Goal: Obtain resource: Obtain resource

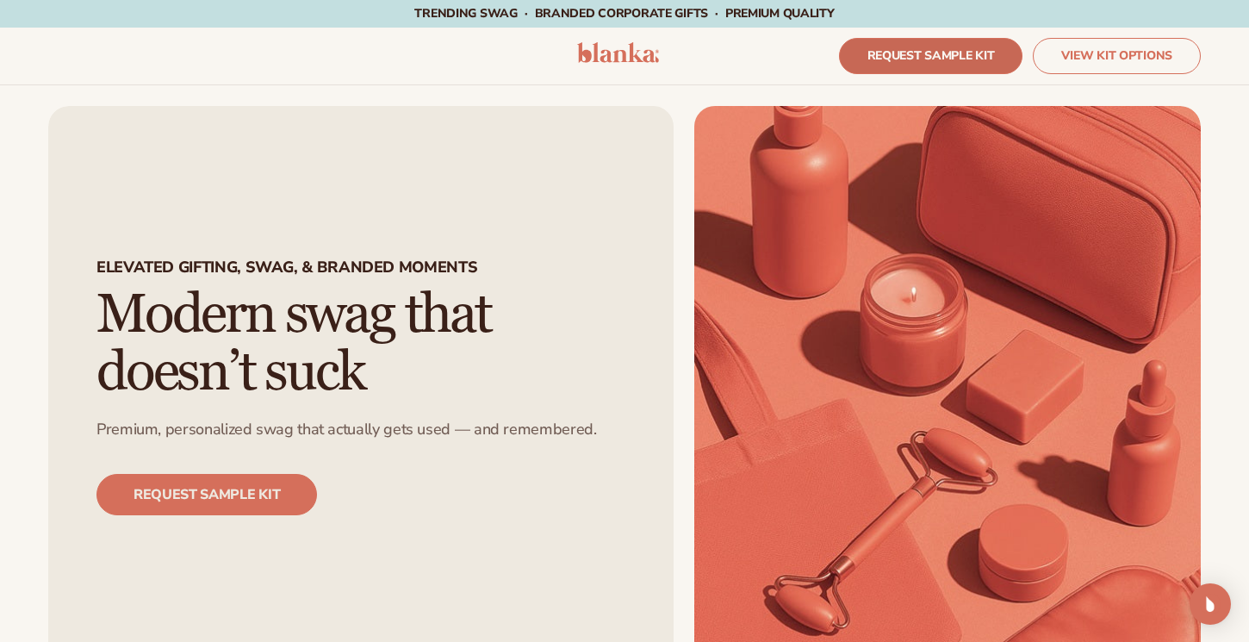
click at [964, 44] on link "REQUEST SAMPLE KIT" at bounding box center [931, 56] width 184 height 36
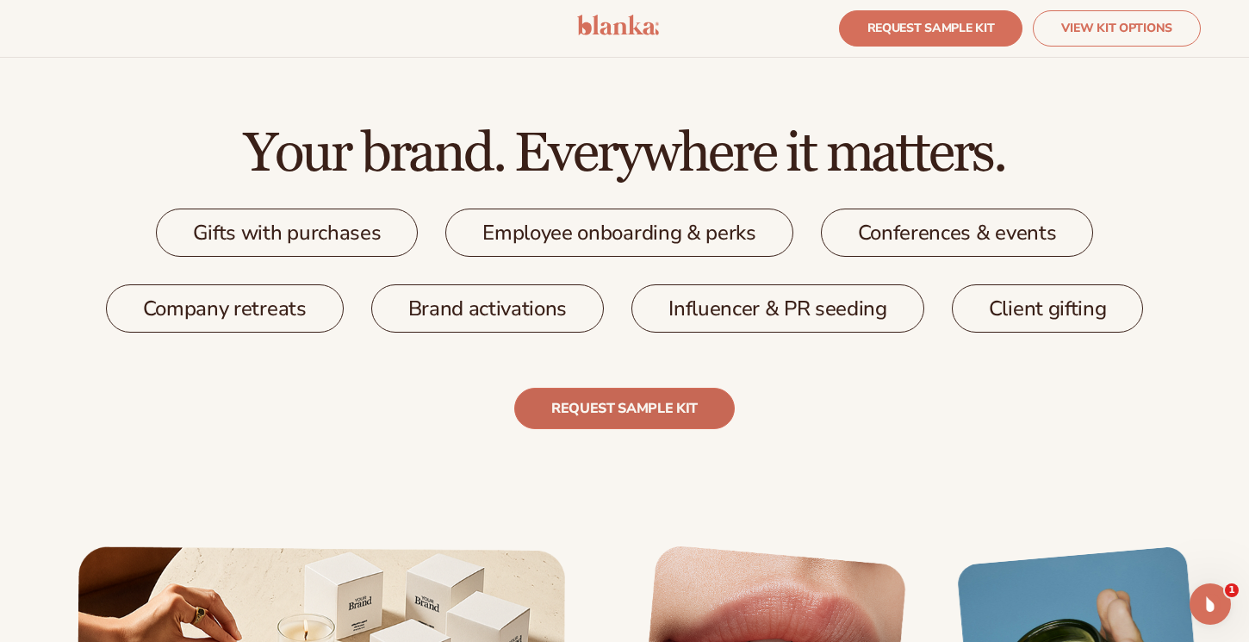
click at [629, 411] on link "REQUEST SAMPLE KIT" at bounding box center [624, 407] width 220 height 41
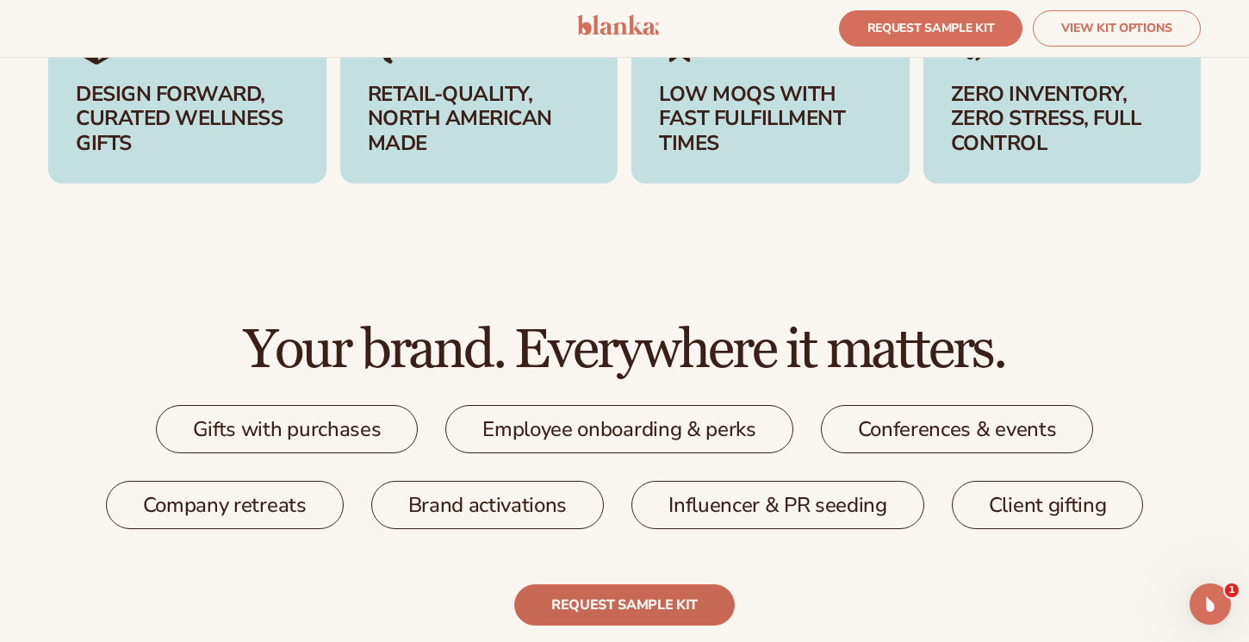
scroll to position [2467, 0]
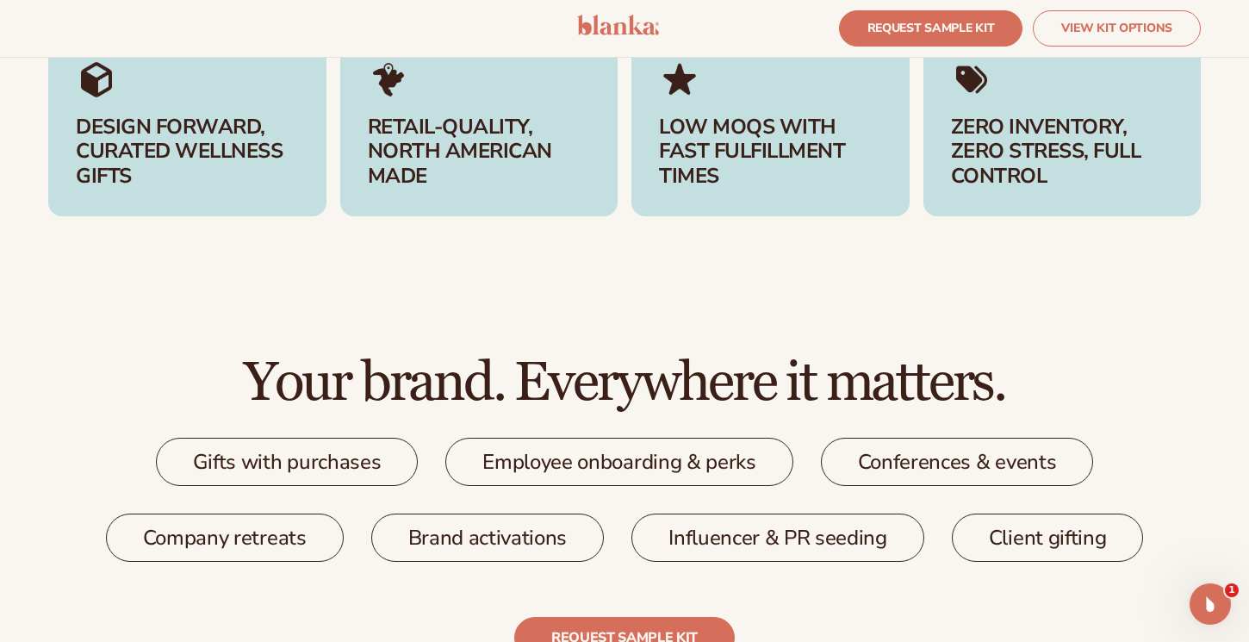
click at [276, 463] on div "Gifts with purchases" at bounding box center [287, 461] width 263 height 48
click at [266, 549] on div "Company retreats" at bounding box center [225, 537] width 238 height 48
click at [459, 529] on div "Brand activations" at bounding box center [487, 537] width 233 height 48
click at [557, 457] on div "Employee onboarding & perks" at bounding box center [618, 461] width 347 height 48
click at [706, 533] on div "Influencer & PR seeding" at bounding box center [777, 537] width 293 height 48
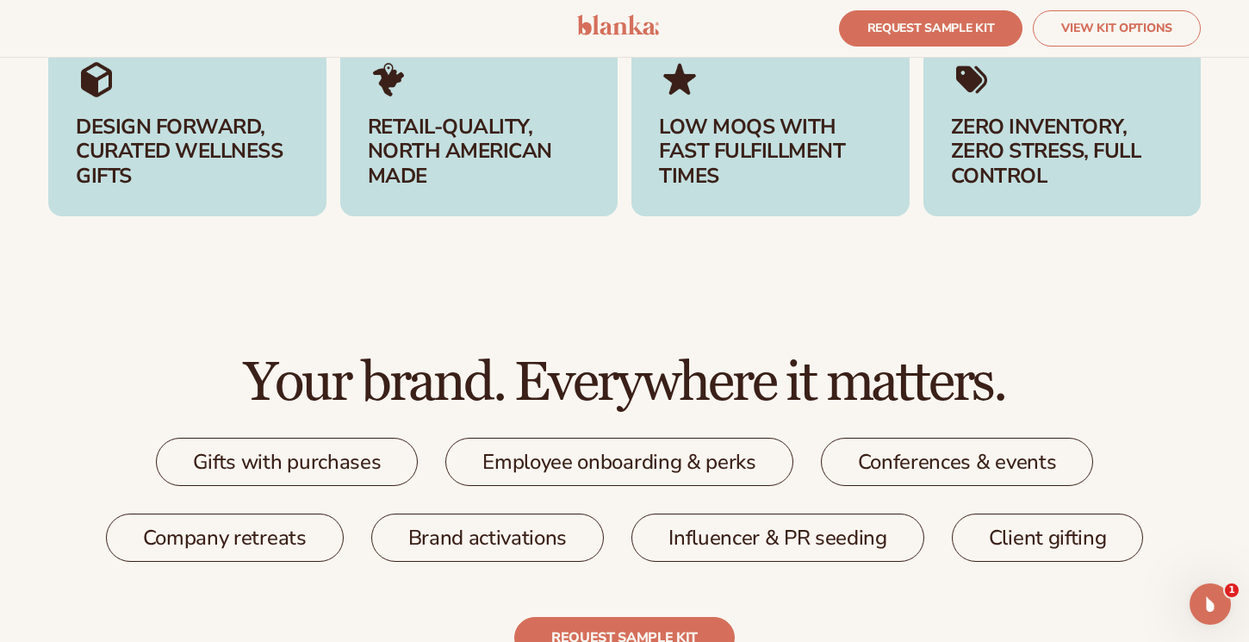
click at [950, 441] on div "Conferences & events" at bounding box center [957, 461] width 273 height 48
click at [1073, 549] on div "Client gifting" at bounding box center [1048, 537] width 192 height 48
click at [1028, 122] on h3 "ZERO INVENTORY, ZERO STRESS, FULL CONTROL" at bounding box center [1062, 152] width 223 height 74
click at [752, 141] on h3 "LOW MOQS WITH FAST FULFILLMENT TIMES" at bounding box center [770, 152] width 223 height 74
click at [471, 148] on h3 "RETAIL-QUALITY, NORTH AMERICAN MADE" at bounding box center [479, 152] width 223 height 74
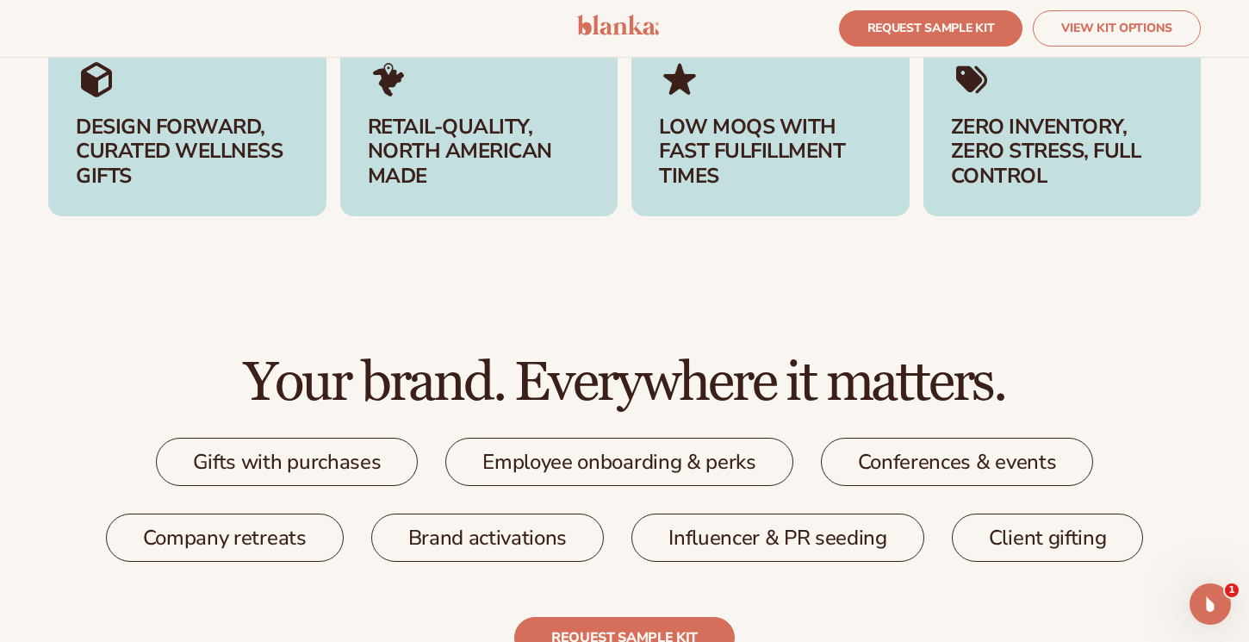
click at [172, 115] on h3 "DESIGN FORWARD, CURATED WELLNESS GIFTS" at bounding box center [187, 152] width 223 height 74
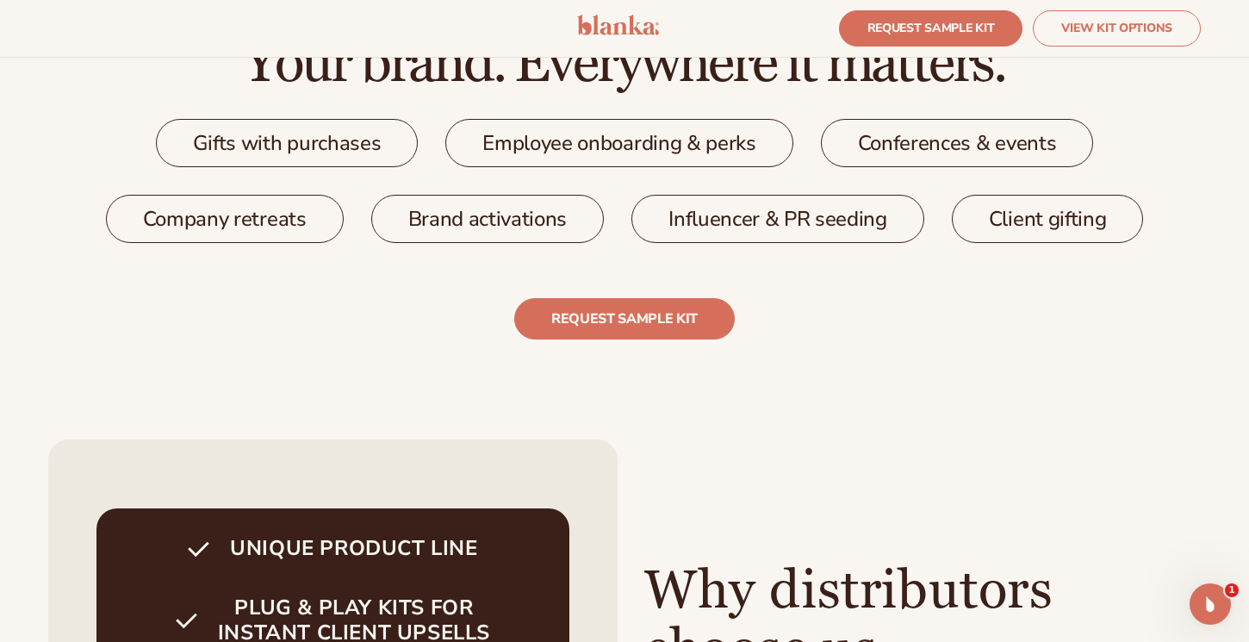
scroll to position [2806, 0]
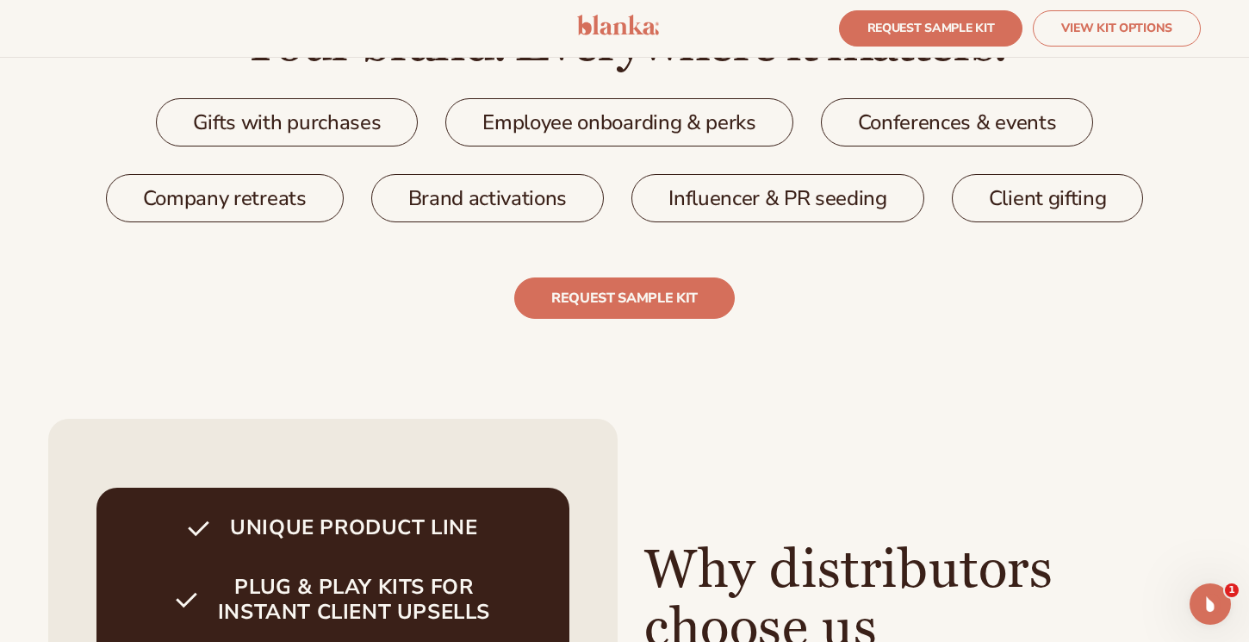
click at [420, 180] on div "Brand activations" at bounding box center [487, 198] width 233 height 48
click at [272, 191] on div "Company retreats" at bounding box center [225, 198] width 238 height 48
click at [581, 317] on link "REQUEST SAMPLE KIT" at bounding box center [624, 297] width 220 height 41
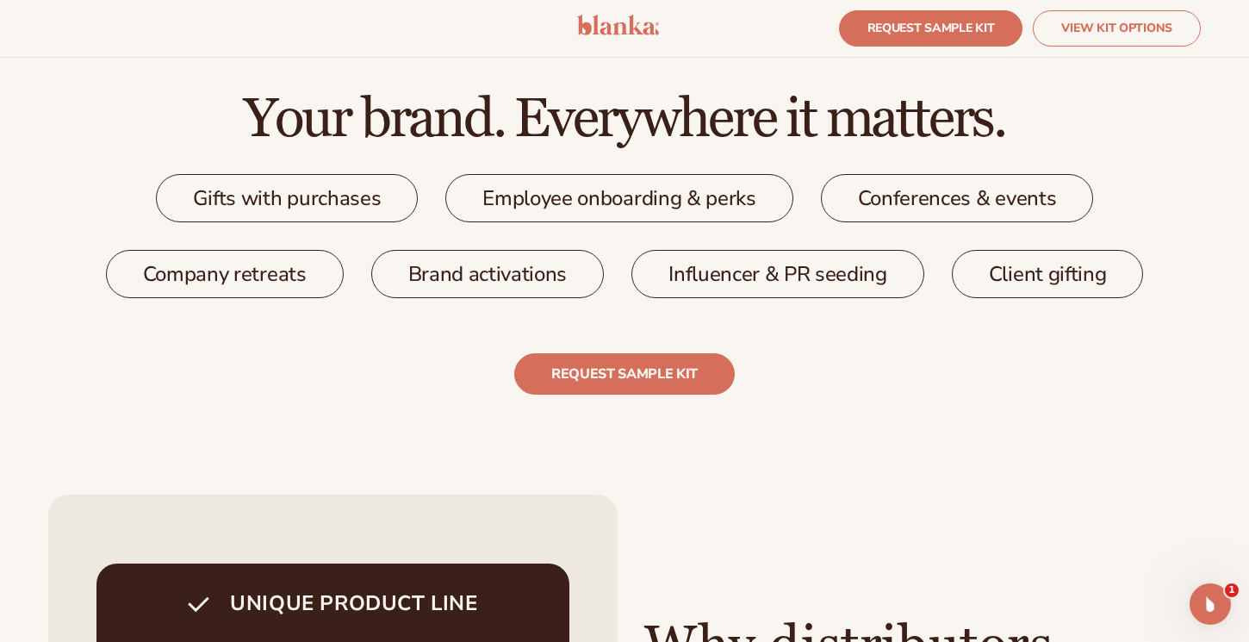
scroll to position [2815, 0]
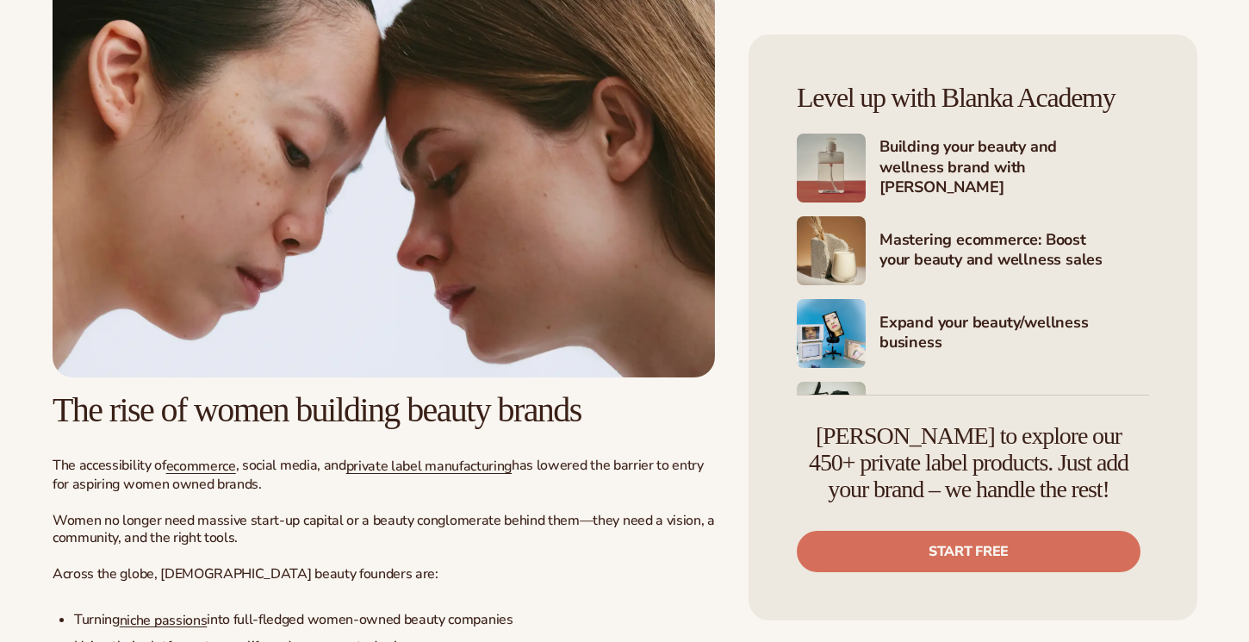
scroll to position [1011, 0]
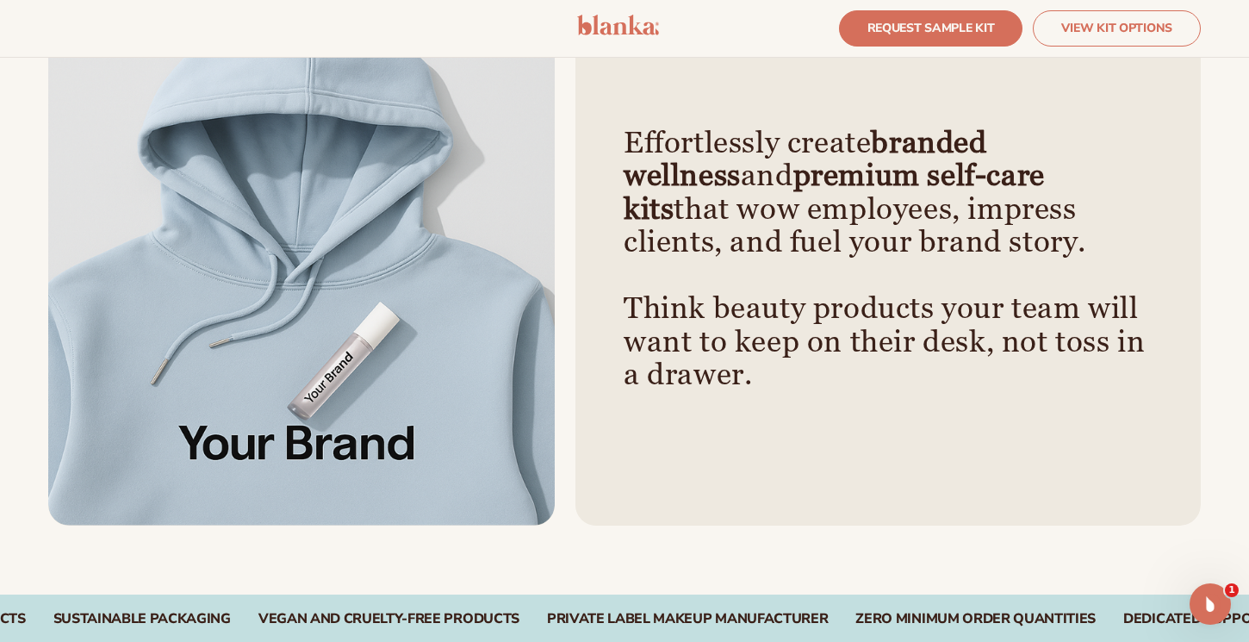
scroll to position [1065, 0]
